Goal: Task Accomplishment & Management: Use online tool/utility

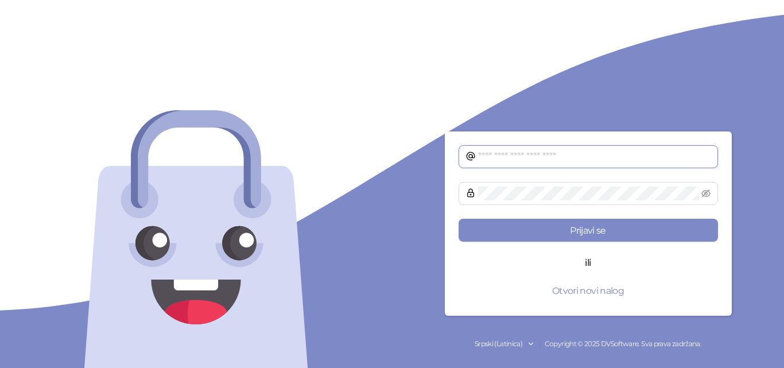
click at [568, 154] on input "text" at bounding box center [594, 157] width 233 height 14
type input "**********"
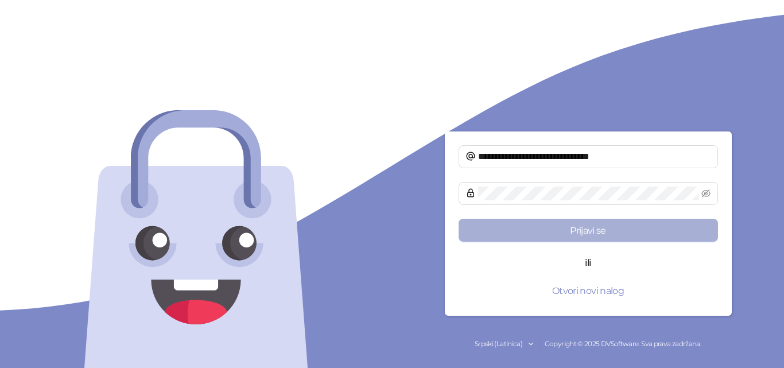
click at [592, 231] on button "Prijavi se" at bounding box center [589, 230] width 260 height 23
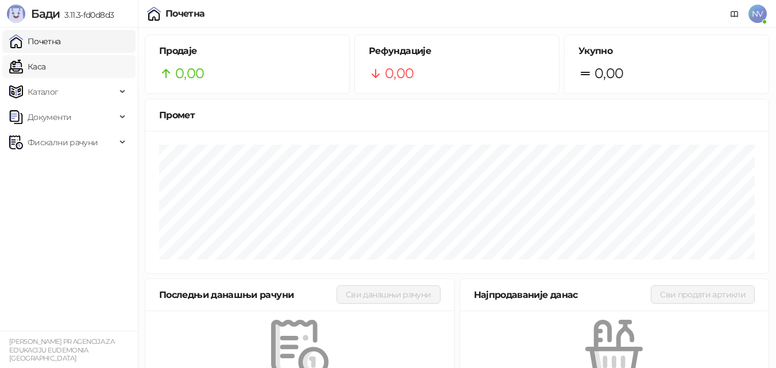
click at [36, 61] on link "Каса" at bounding box center [27, 66] width 36 height 23
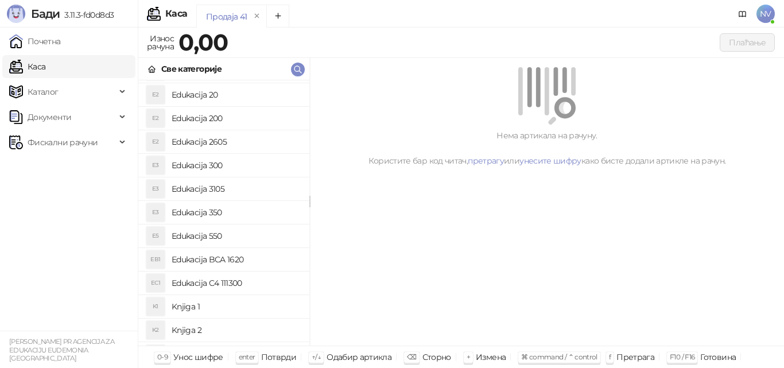
scroll to position [135, 0]
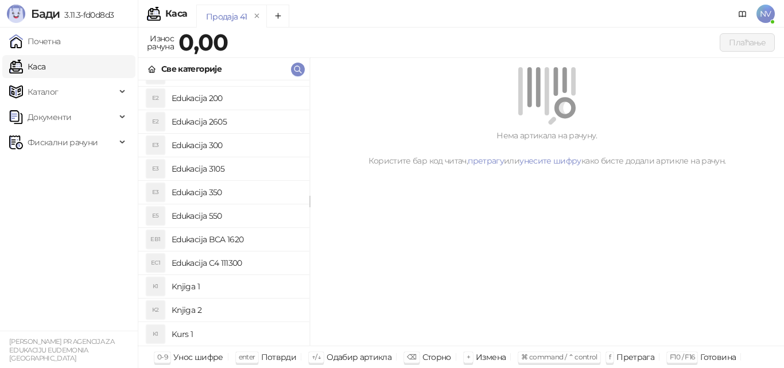
click at [183, 283] on h4 "Knjiga 1" at bounding box center [236, 286] width 129 height 18
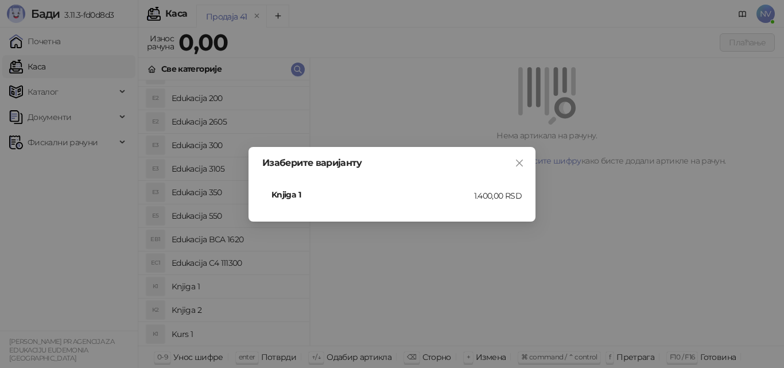
click at [280, 193] on h4 "Knjiga 1" at bounding box center [373, 194] width 203 height 13
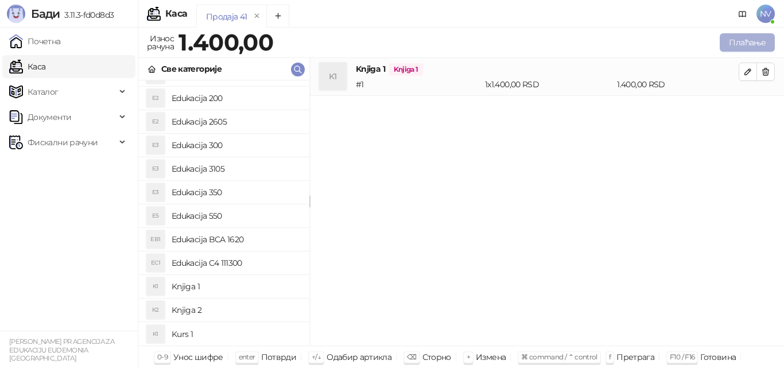
click at [747, 39] on button "Плаћање" at bounding box center [747, 42] width 55 height 18
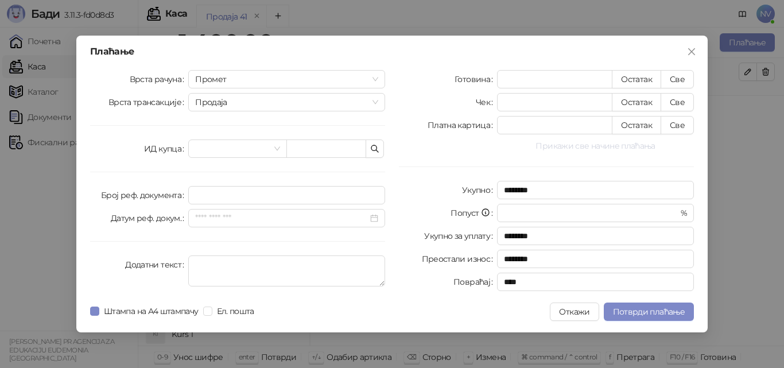
click at [616, 144] on button "Прикажи све начине плаћања" at bounding box center [595, 146] width 197 height 14
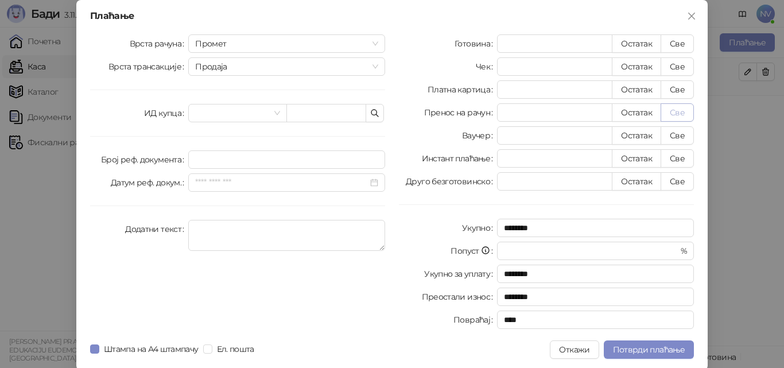
click at [669, 109] on button "Све" at bounding box center [677, 112] width 33 height 18
type input "****"
click at [208, 233] on textarea "Додатни текст" at bounding box center [286, 235] width 197 height 31
type textarea "**********"
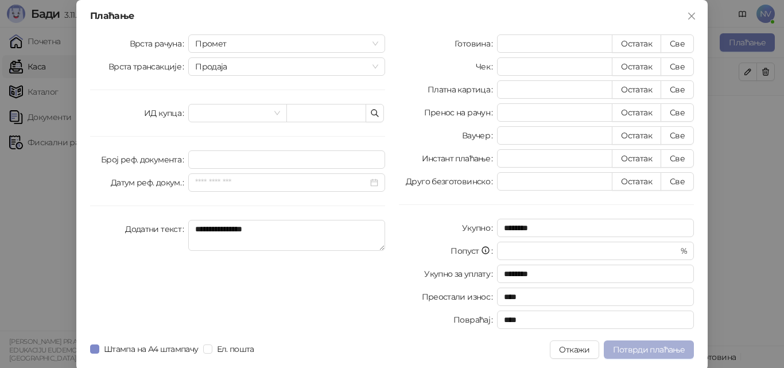
click at [621, 351] on span "Потврди плаћање" at bounding box center [649, 350] width 72 height 10
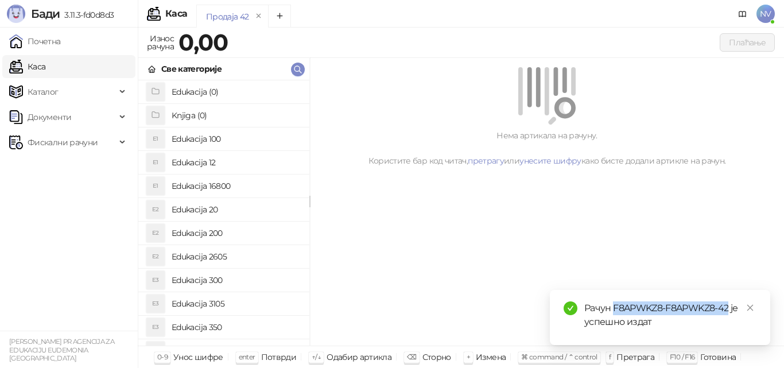
drag, startPoint x: 614, startPoint y: 310, endPoint x: 727, endPoint y: 307, distance: 113.7
click at [727, 307] on div "Рачун F8APWKZ8-F8APWKZ8-42 је успешно издат" at bounding box center [671, 315] width 172 height 28
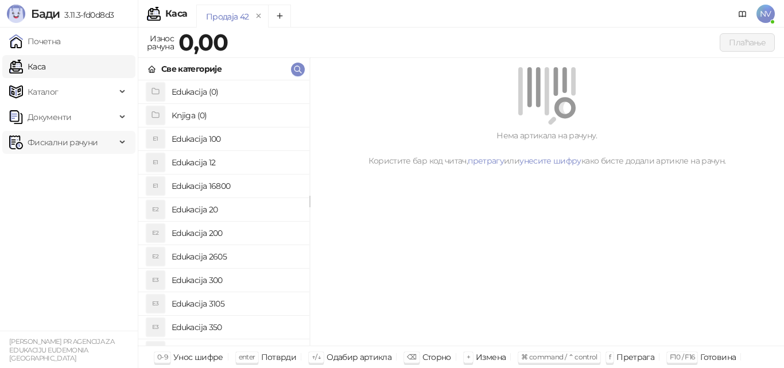
click at [123, 142] on icon at bounding box center [124, 142] width 6 height 0
click at [91, 163] on link "Издати рачуни" at bounding box center [52, 167] width 77 height 23
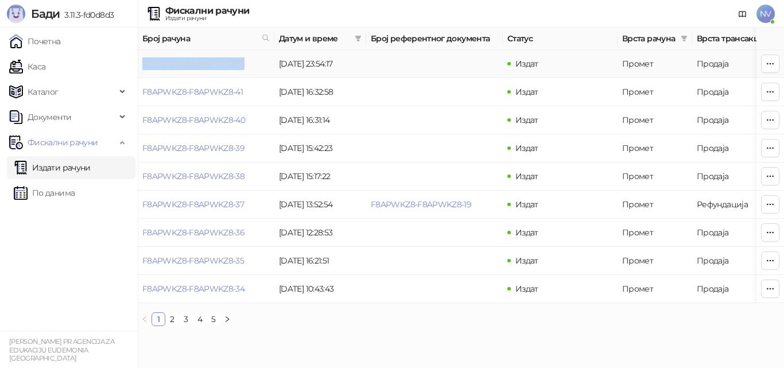
drag, startPoint x: 247, startPoint y: 65, endPoint x: 145, endPoint y: 68, distance: 102.8
click at [145, 68] on td "F8APWKZ8-F8APWKZ8-42" at bounding box center [206, 64] width 137 height 28
copy link "F8APWKZ8-F8APWKZ8-42"
click at [764, 13] on span "NV" at bounding box center [766, 14] width 18 height 18
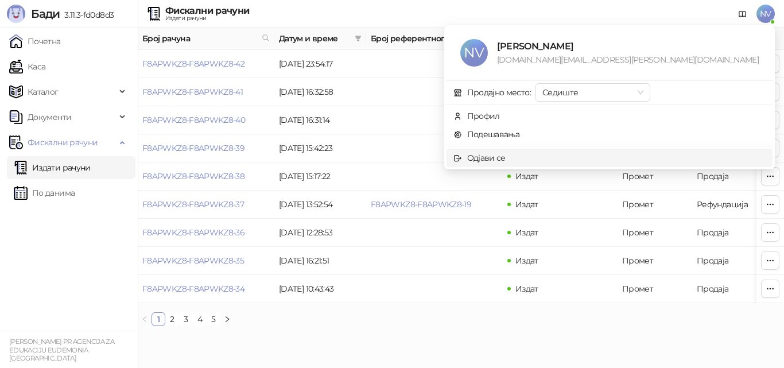
click at [506, 156] on div "Одјави се" at bounding box center [486, 158] width 38 height 13
